Goal: Task Accomplishment & Management: Manage account settings

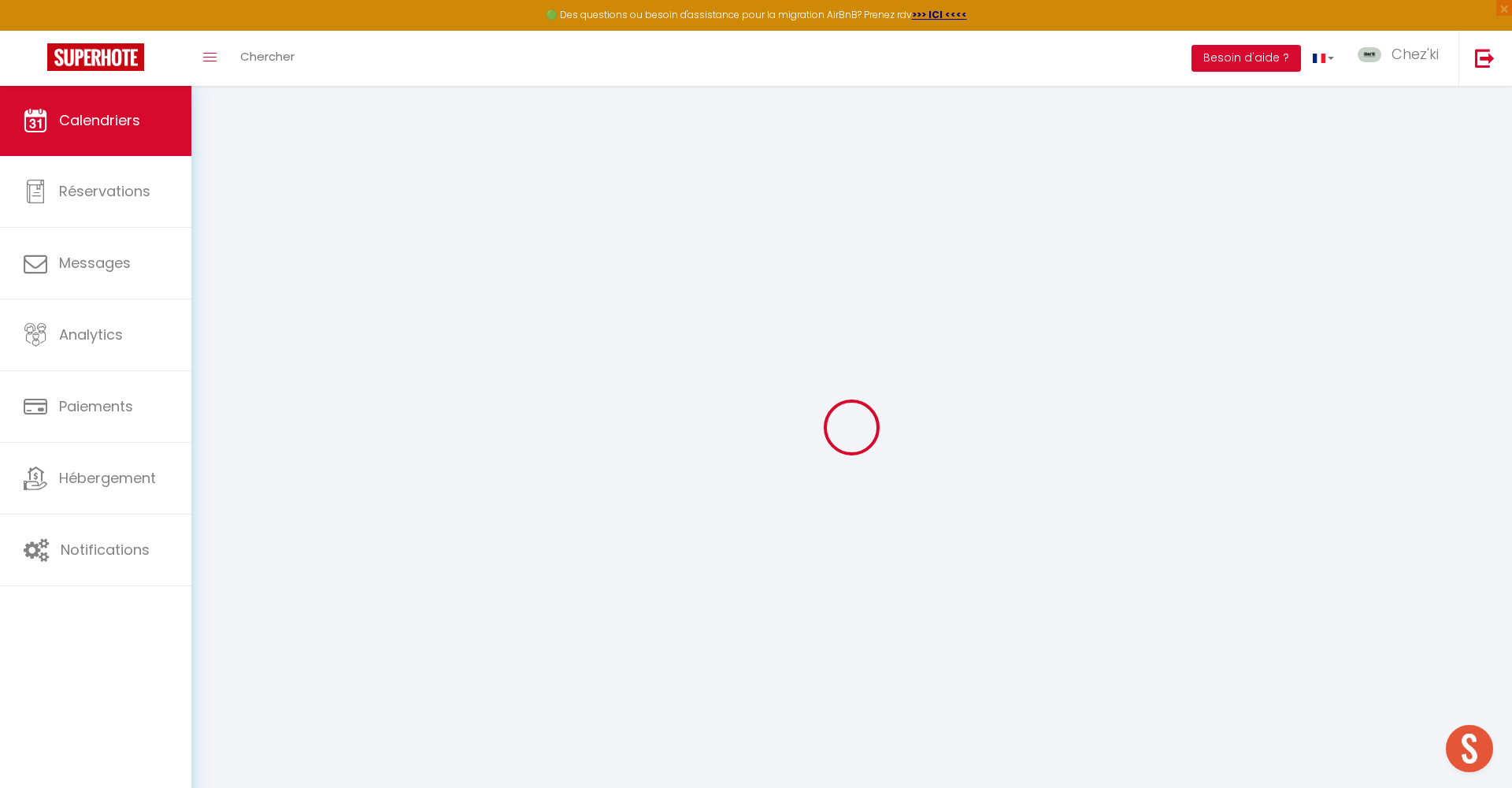
select select "message"
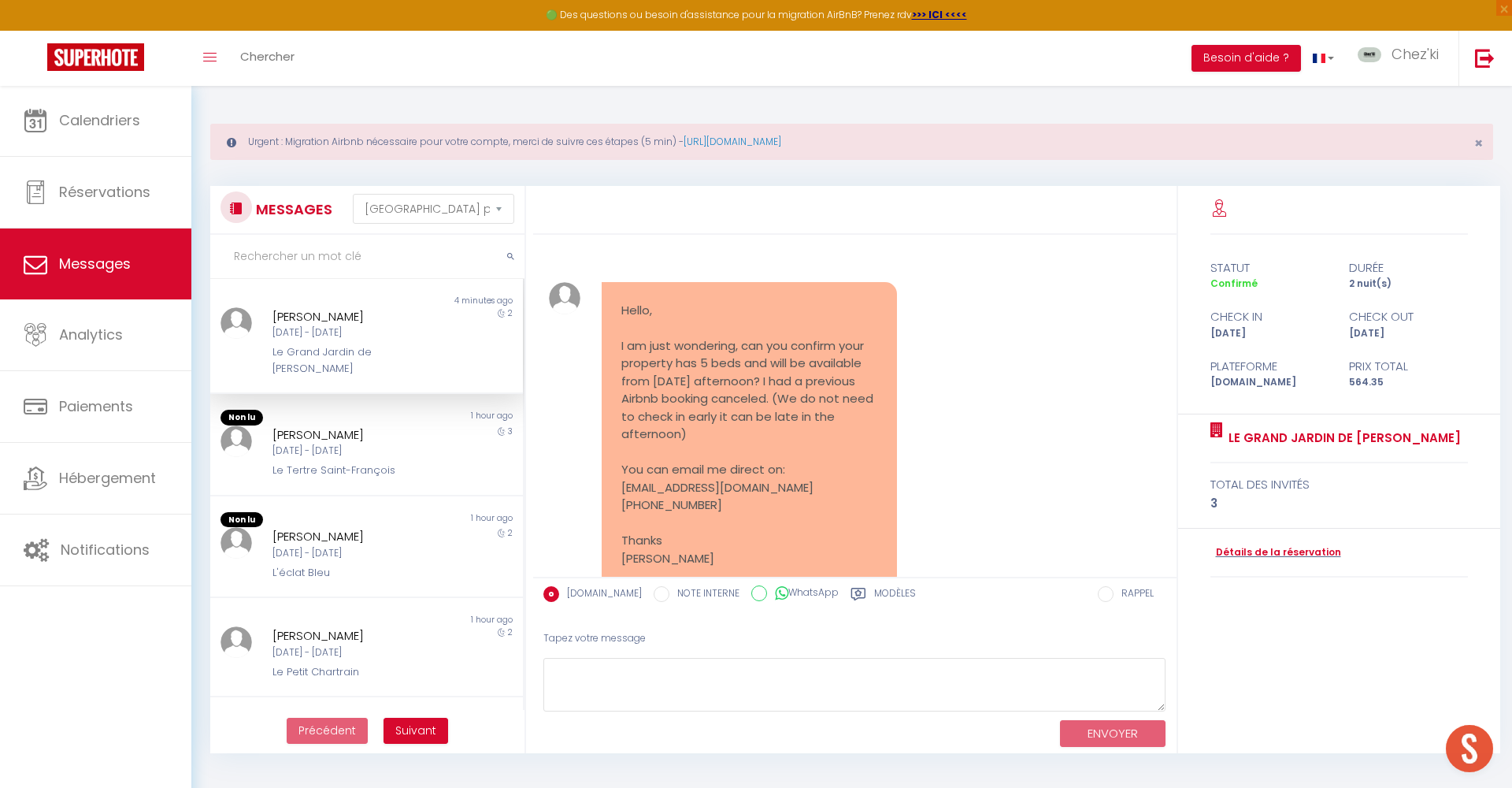
select select
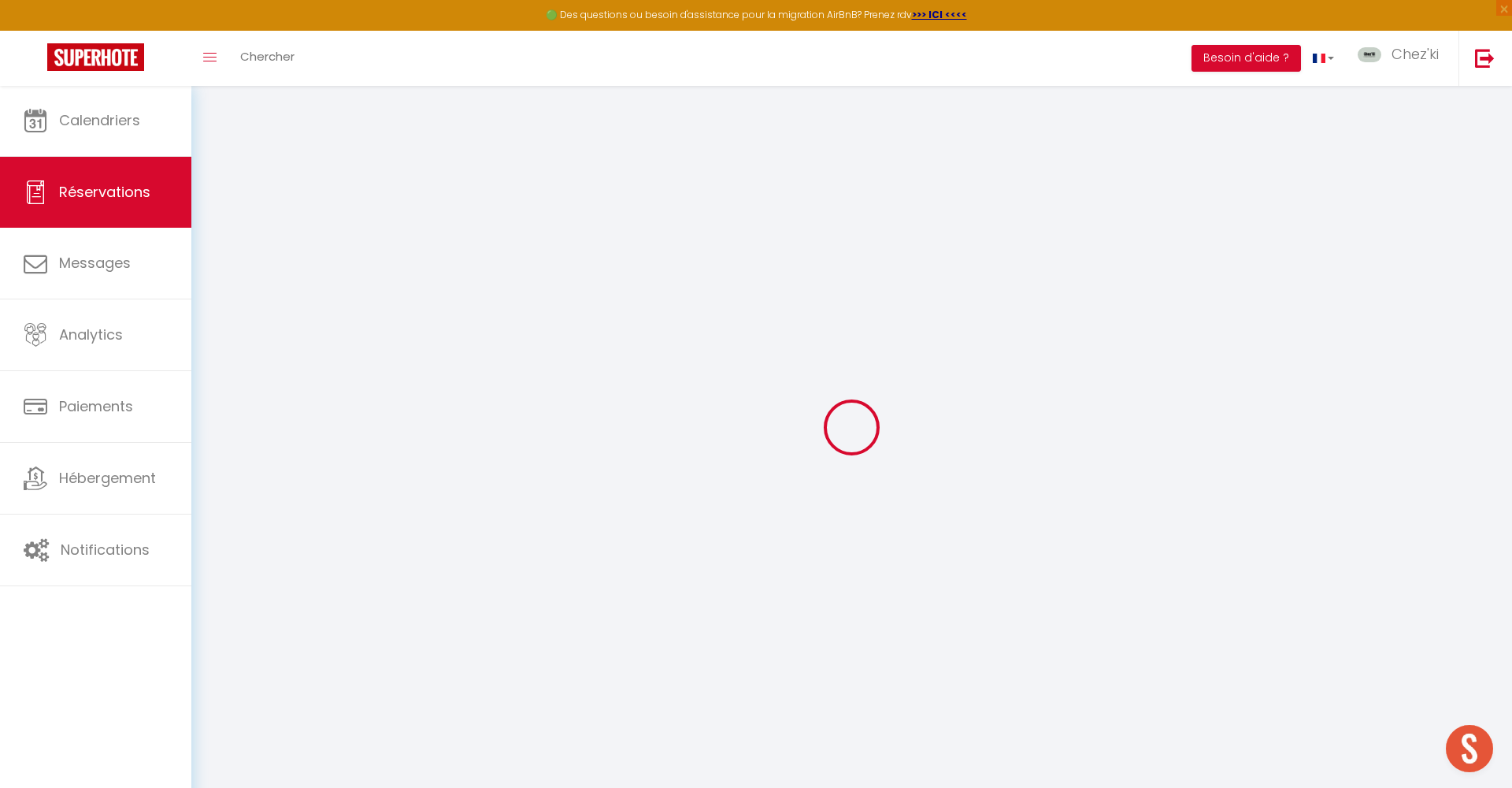
type input "[PERSON_NAME]"
type input "Hassett"
type input "[EMAIL_ADDRESS][DOMAIN_NAME]"
type input "[PHONE_NUMBER]"
select select "IE"
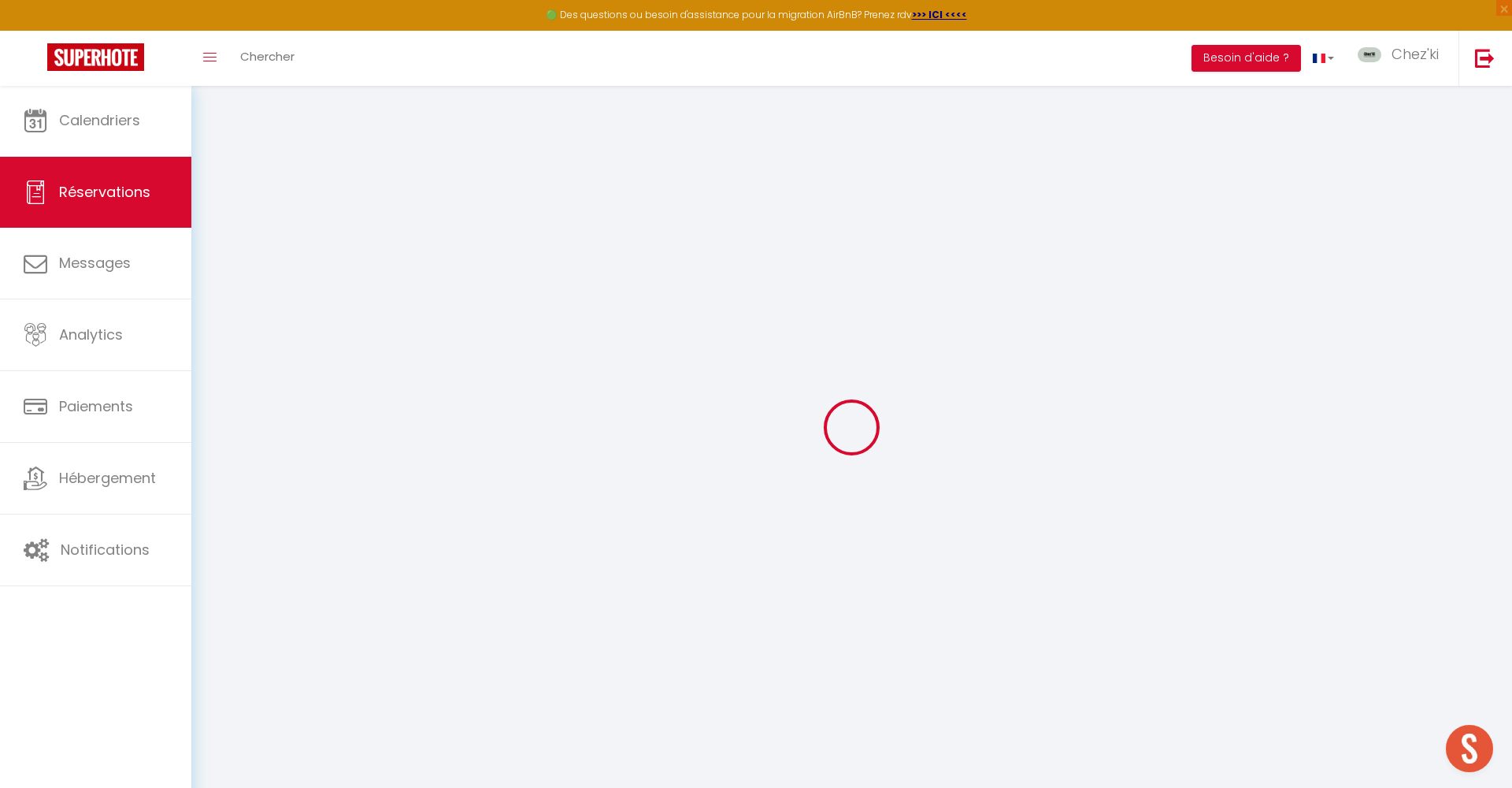
type input "81.73"
type input "7.9"
select select "77803"
select select "1"
select select
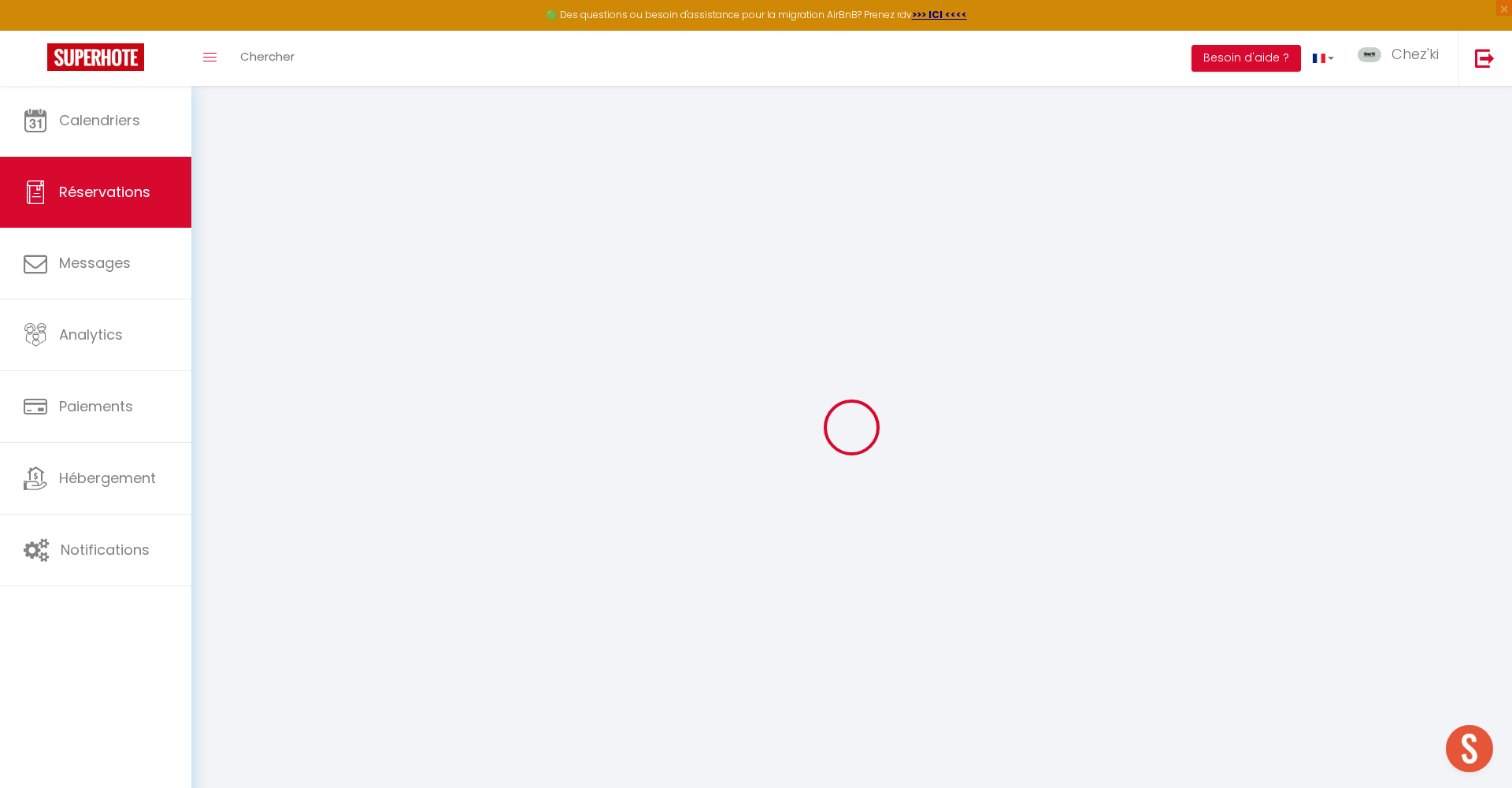
select select
type input "3"
select select "12"
select select
type input "389.86"
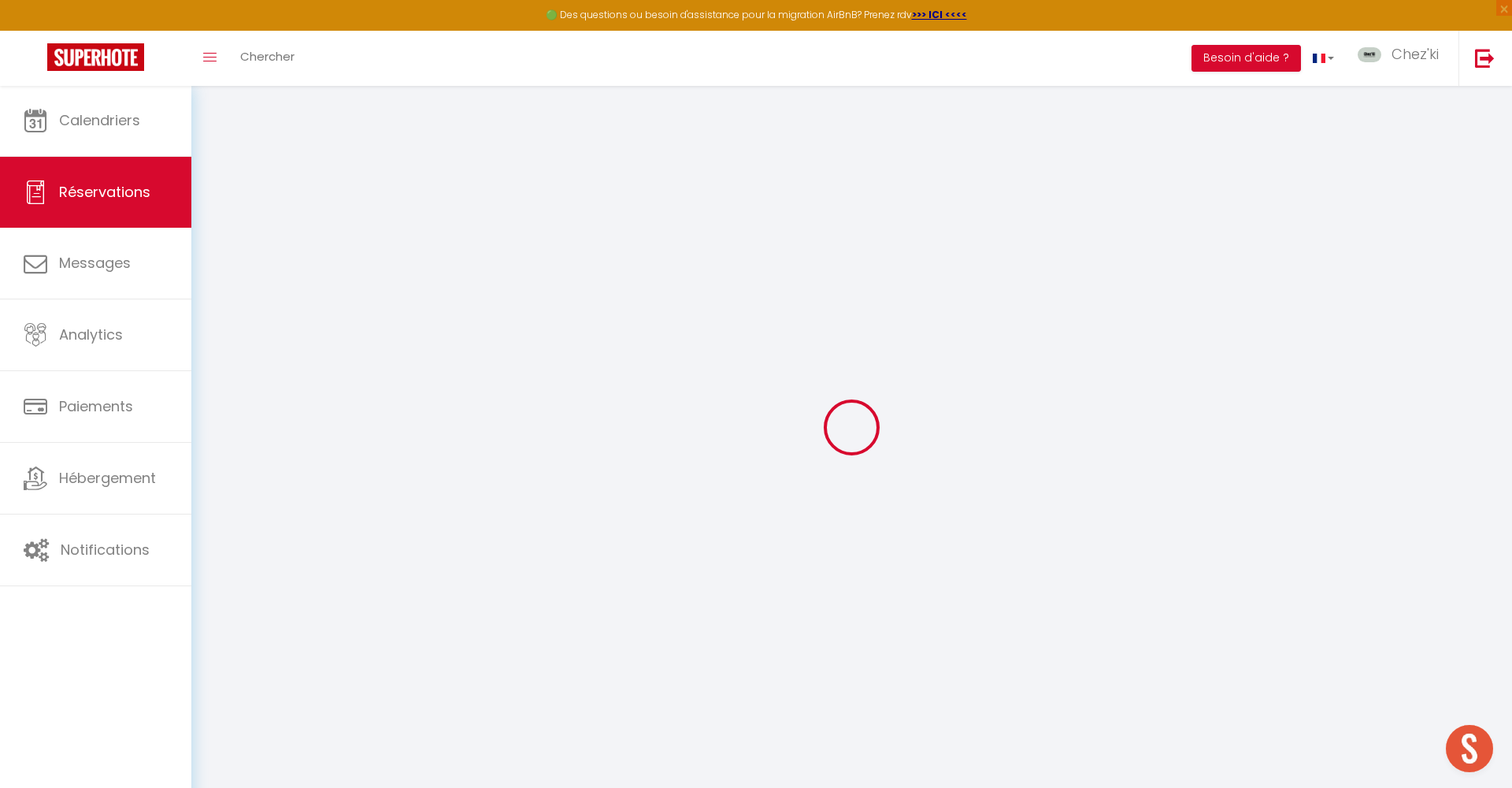
checkbox input "false"
type input "0"
select select "2"
type input "155"
type input "0"
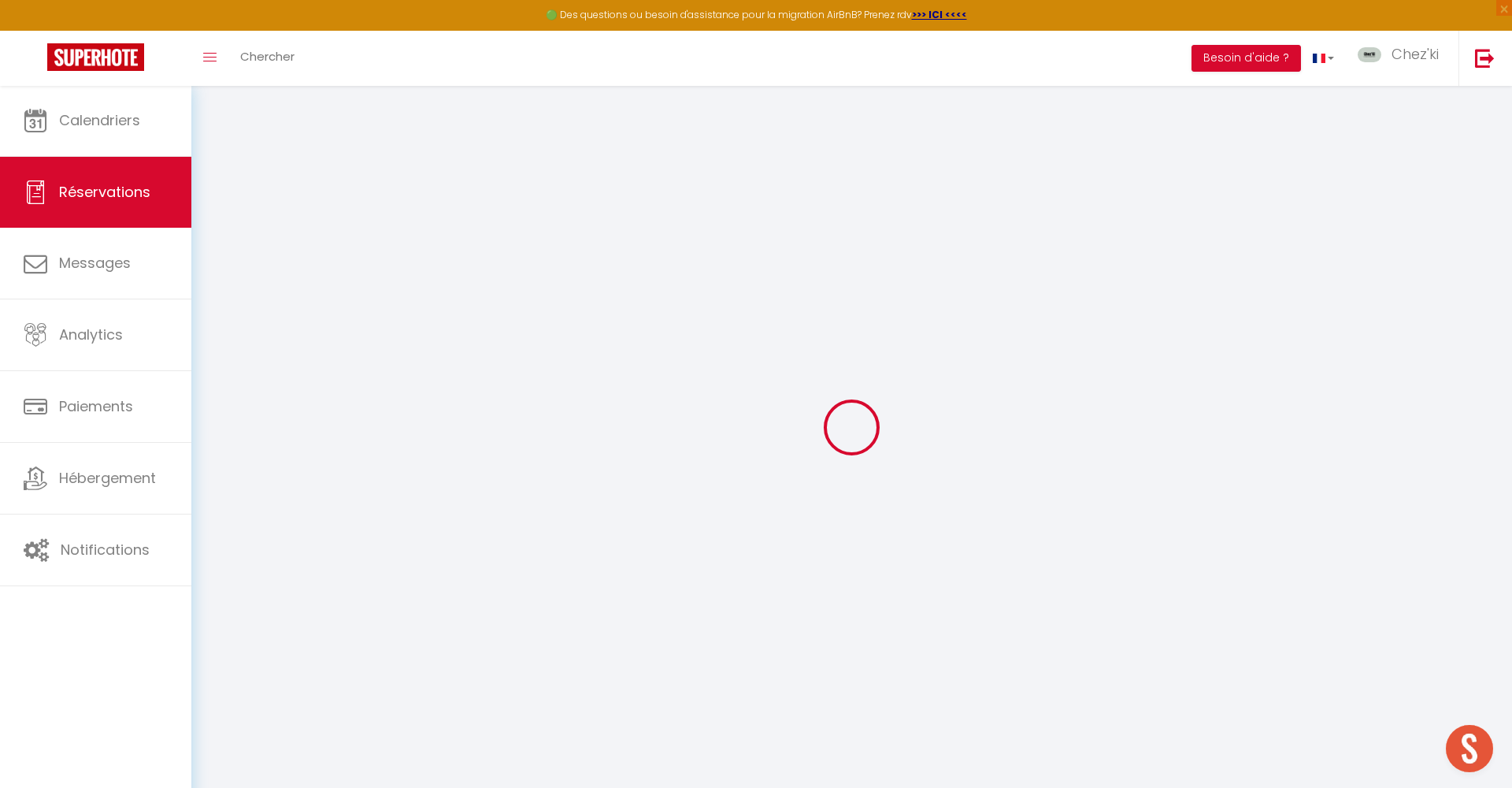
type input "0"
select select
select select "14"
checkbox input "false"
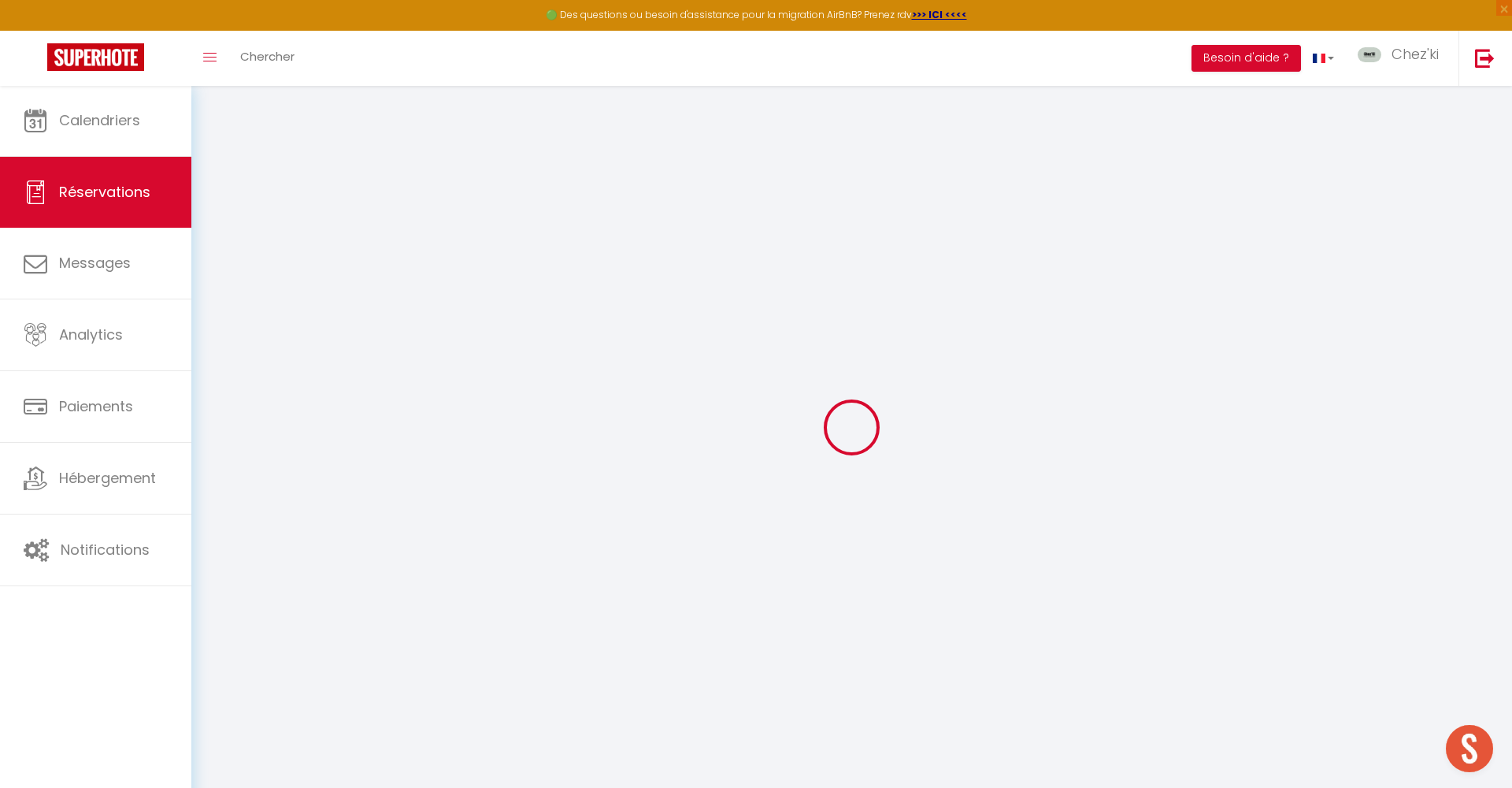
select select
checkbox input "false"
select select
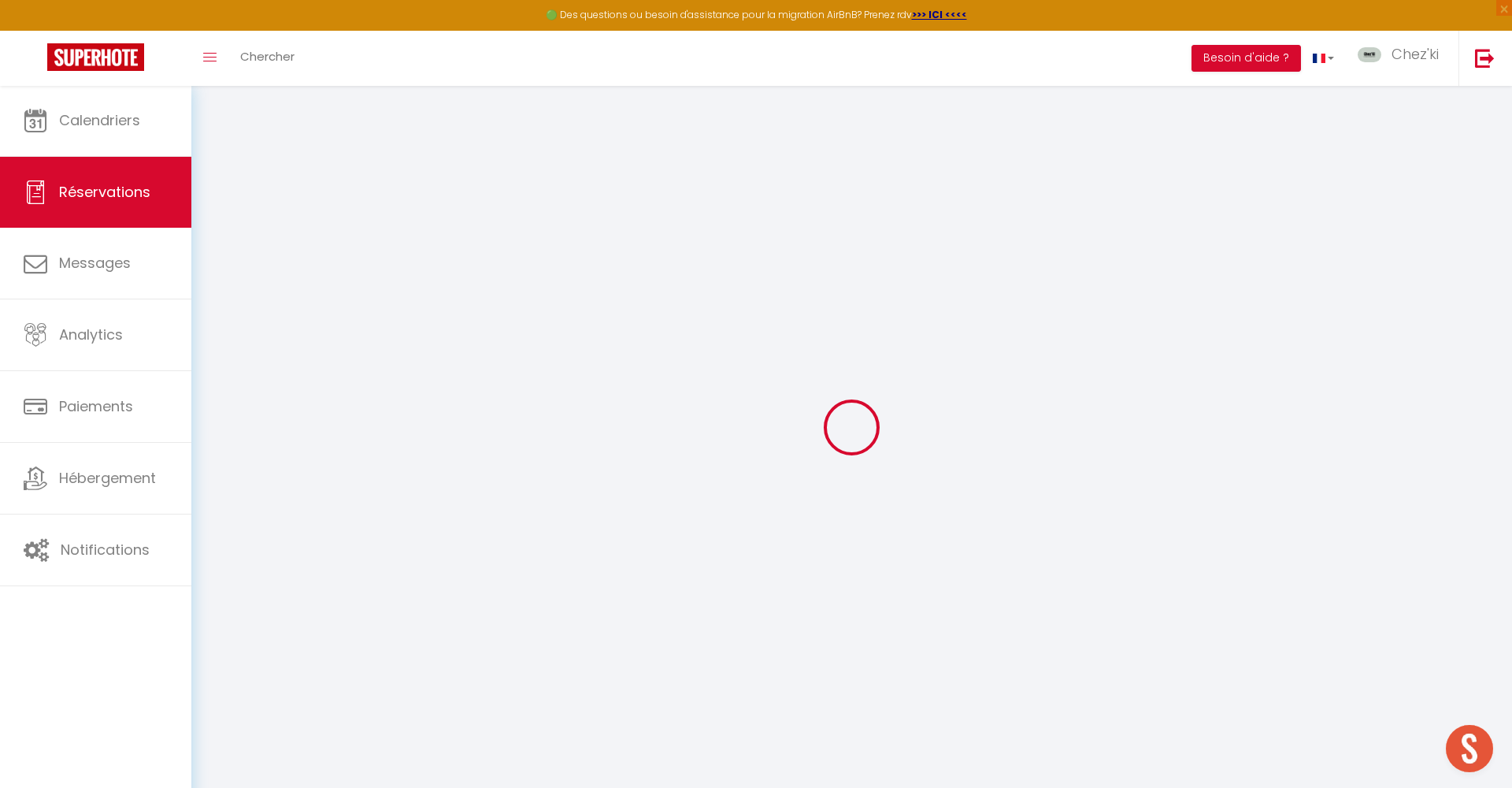
checkbox input "false"
select select
checkbox input "false"
type textarea "** THIS RESERVATION HAS BEEN PRE-PAID ** BOOKING NOTE : Payment charge is EUR 7…"
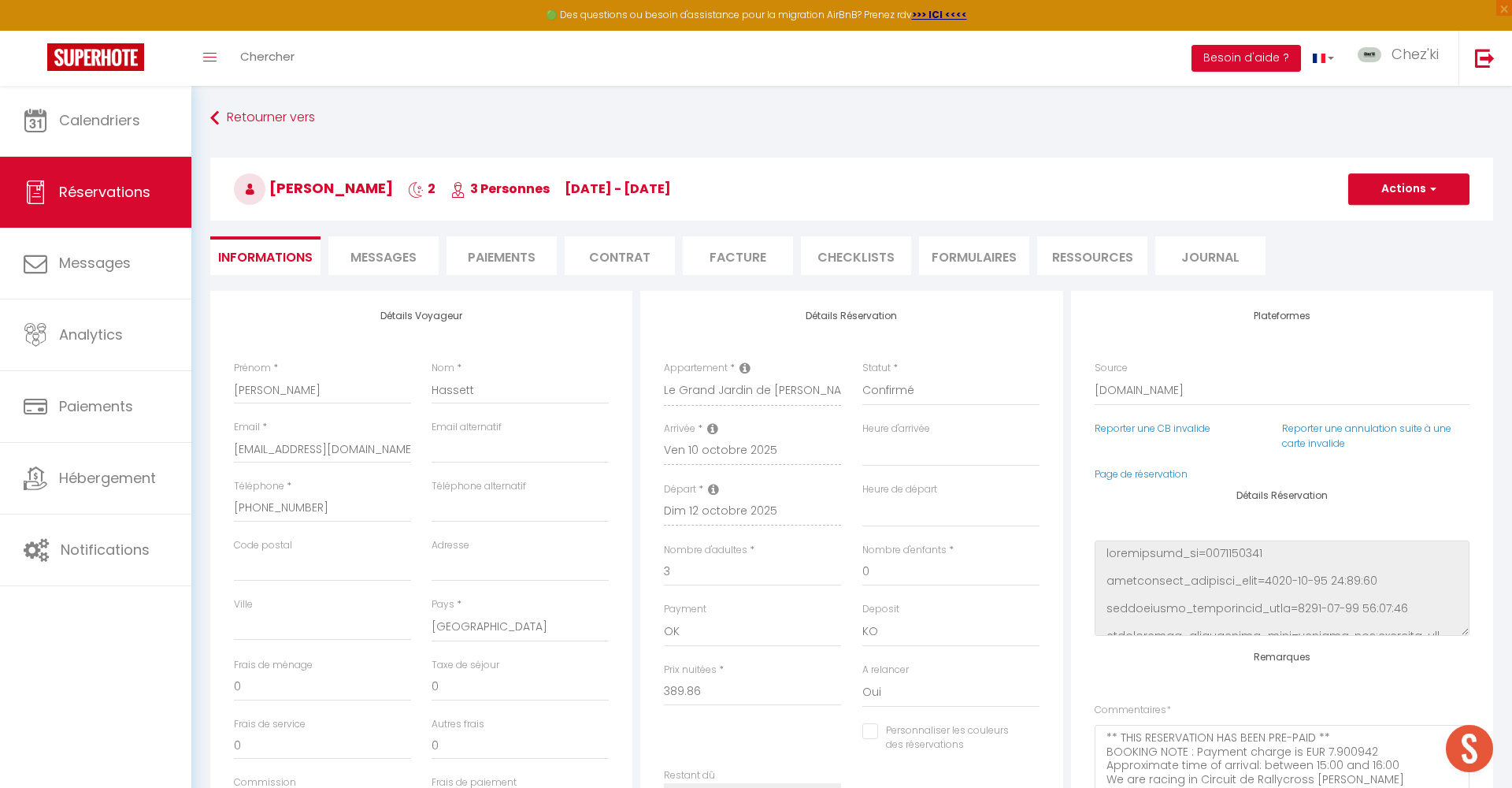
type input "155"
type input "19.49"
select select
checkbox input "false"
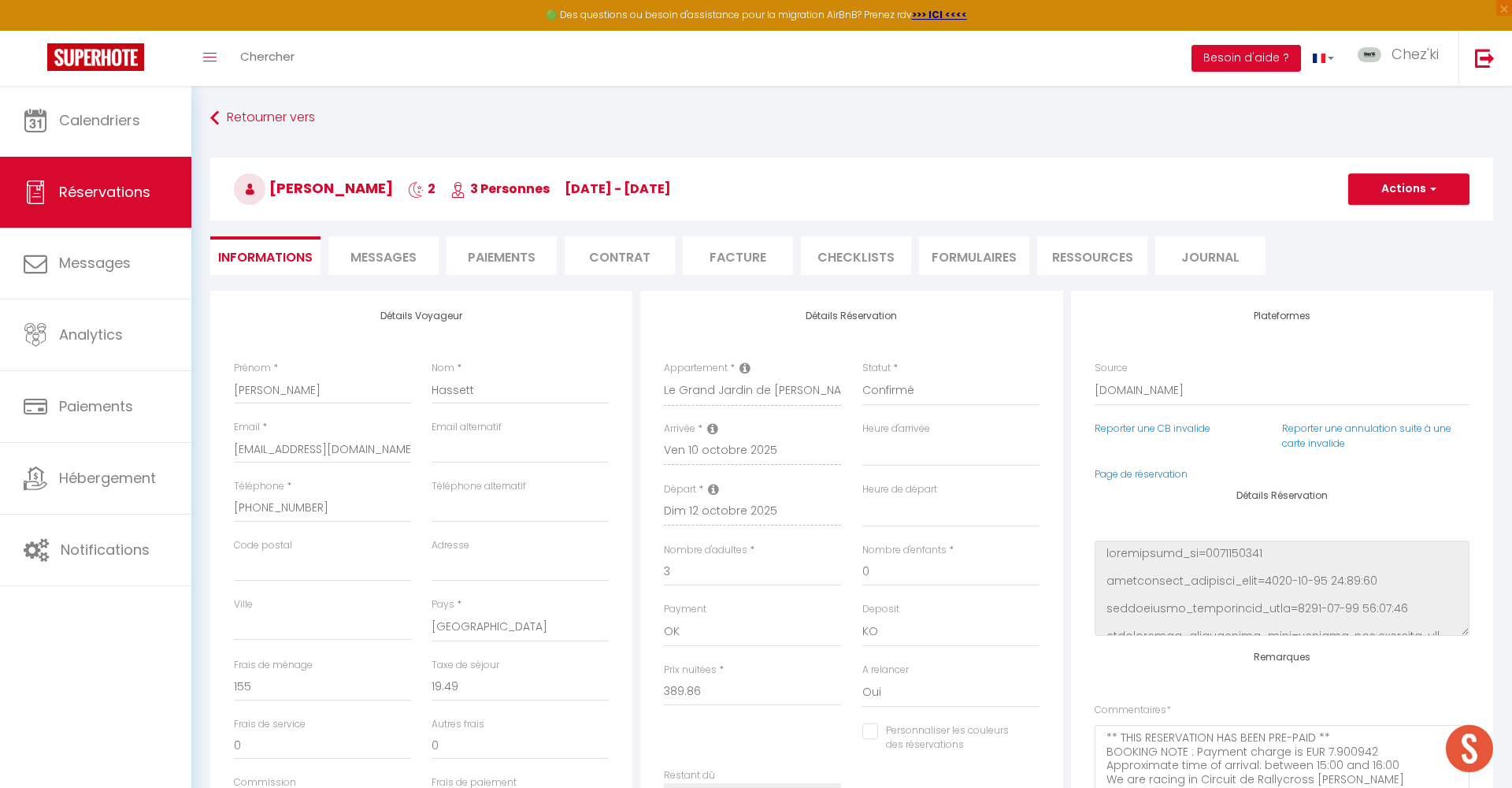
select select
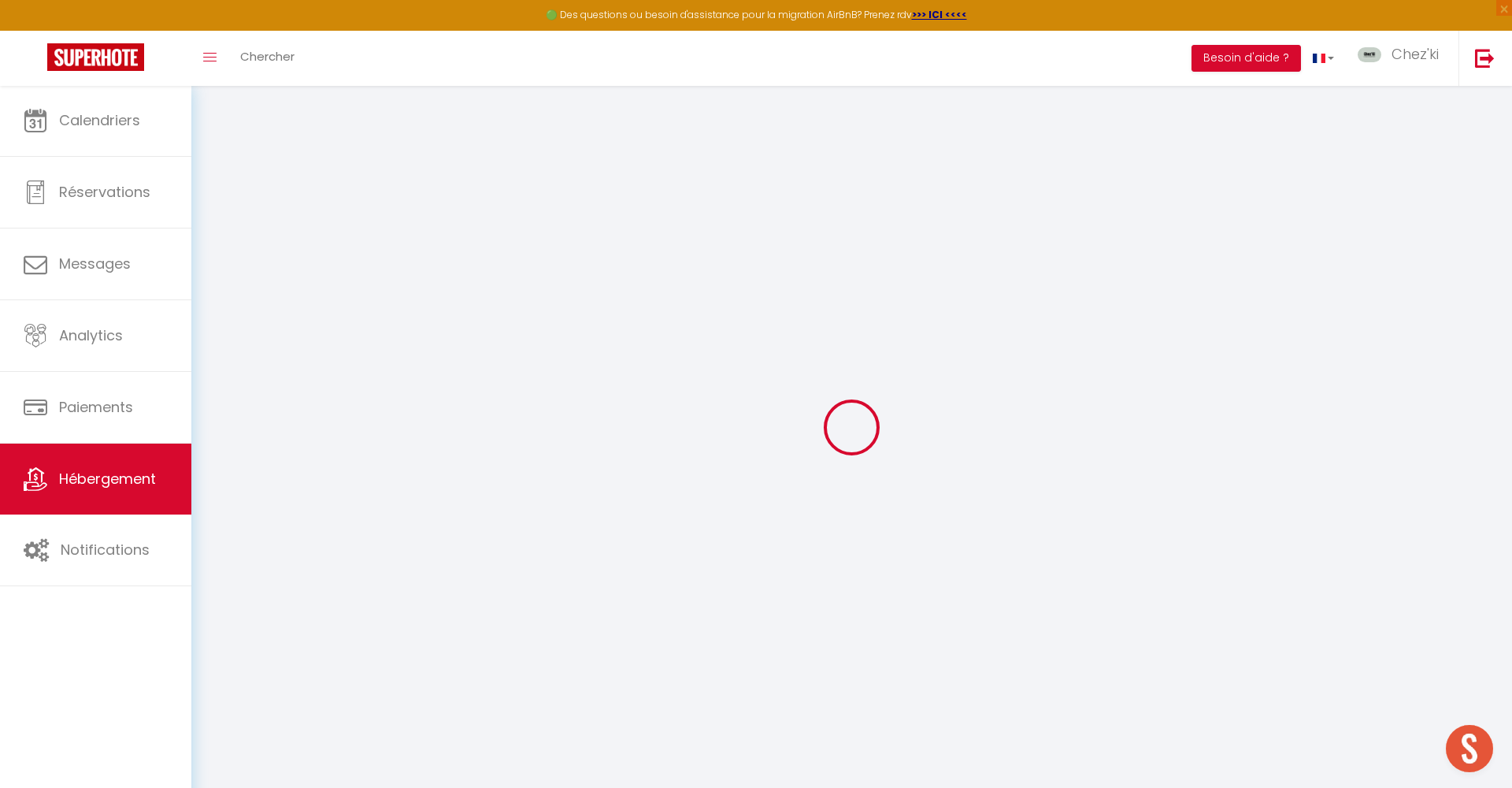
select select "17956-1130320411764382700"
select select "+ 18 %"
select select "+ 22 %"
select select "well_reviewed_guests"
select select "EUR"
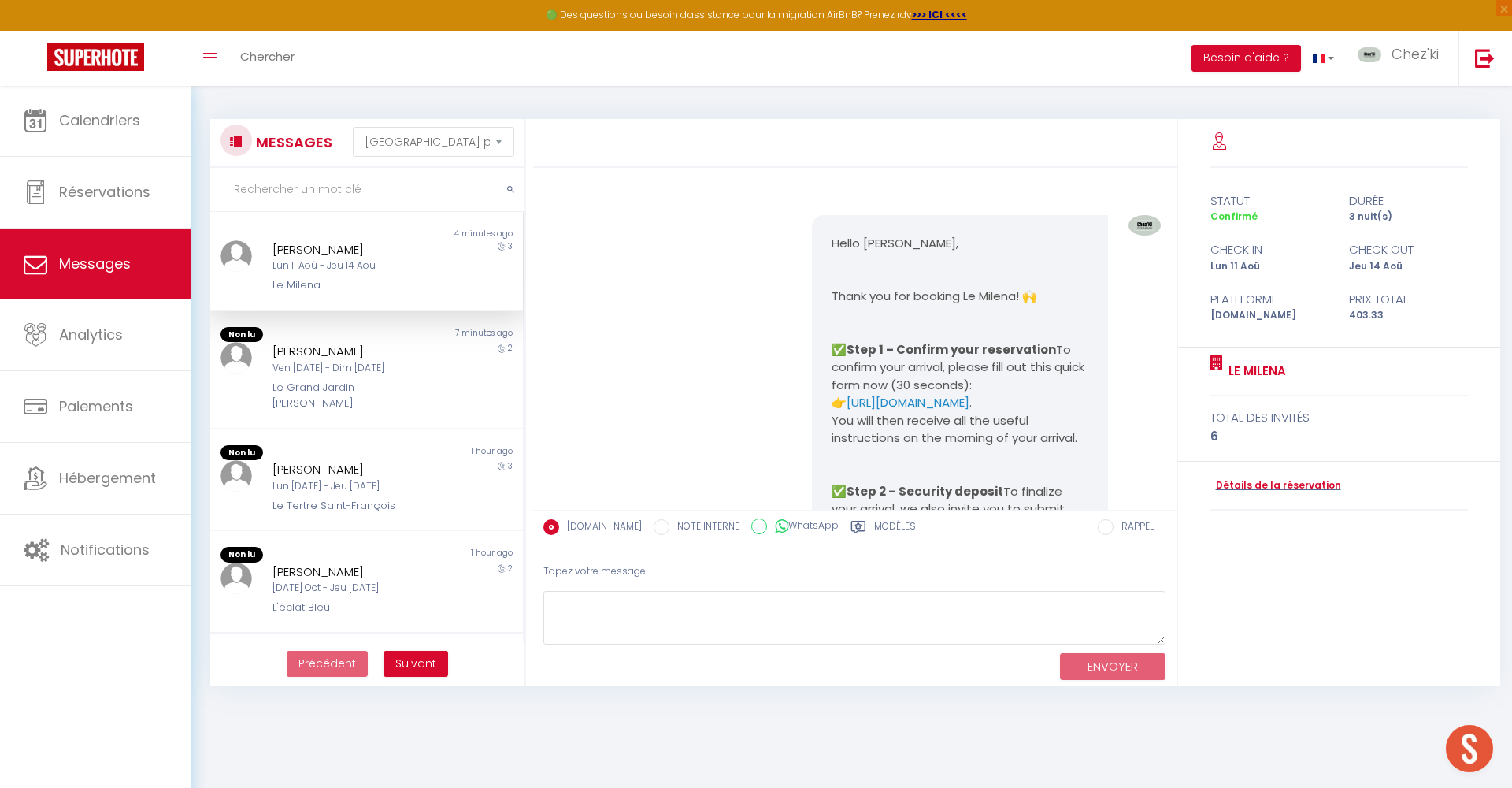
select select "message"
